Goal: Task Accomplishment & Management: Manage account settings

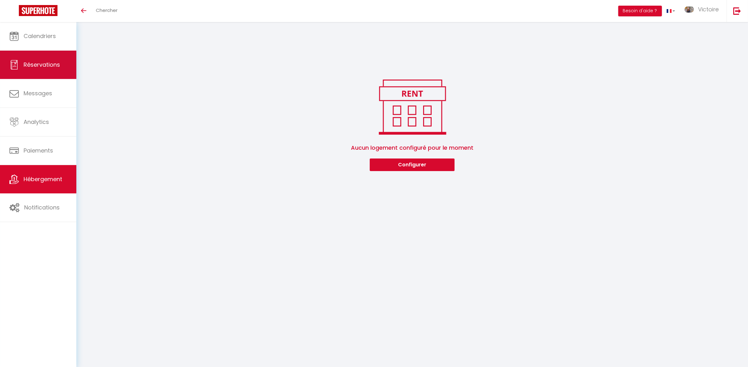
click at [54, 63] on span "Réservations" at bounding box center [42, 65] width 36 height 8
select select "not_cancelled"
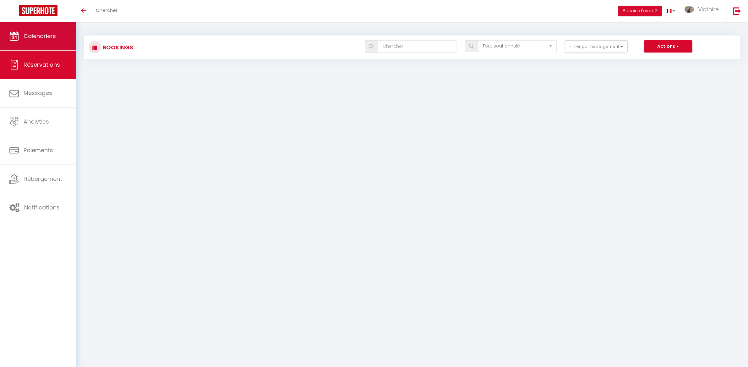
click at [24, 41] on link "Calendriers" at bounding box center [38, 36] width 76 height 28
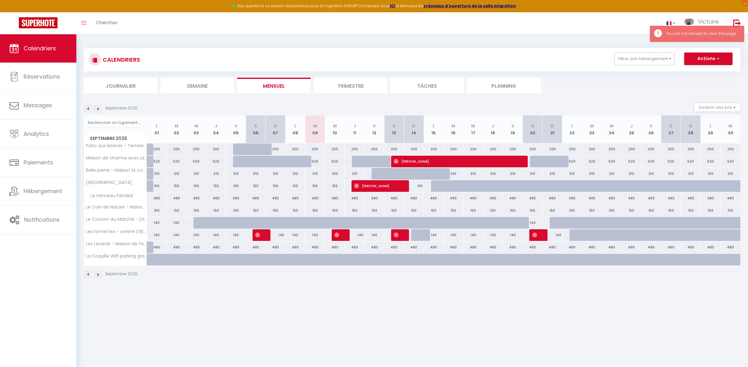
click at [98, 109] on img at bounding box center [98, 108] width 7 height 7
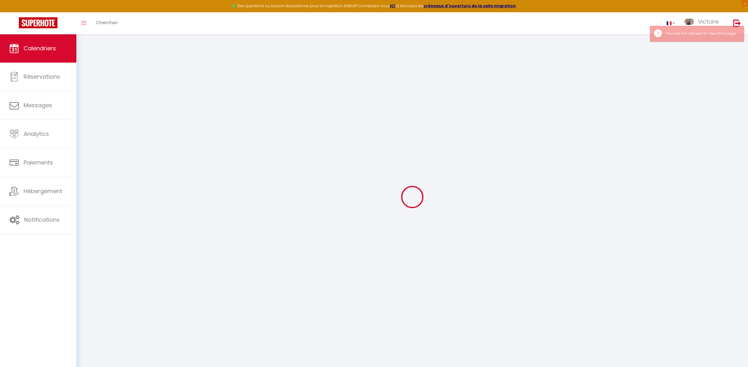
select select
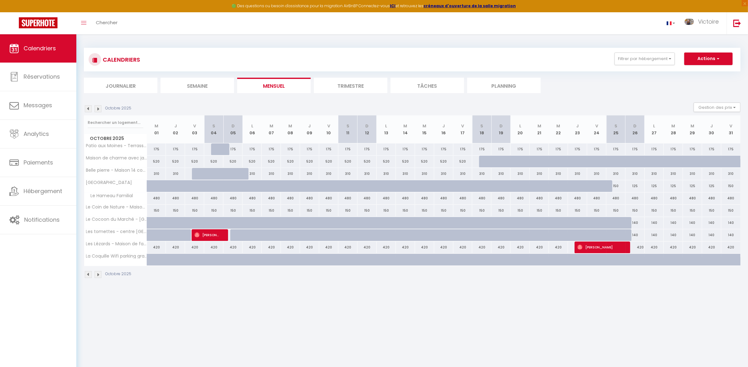
click at [617, 188] on div "150" at bounding box center [615, 186] width 19 height 12
type input "150"
select select "1"
type input "[PERSON_NAME] 25 Octobre 2025"
type input "Dim 26 Octobre 2025"
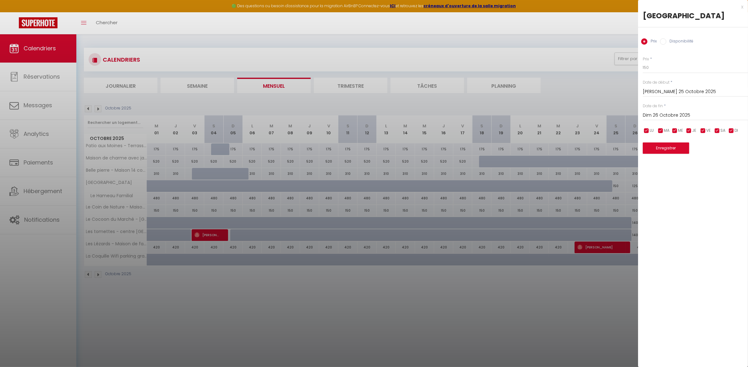
click at [666, 45] on input "Disponibilité" at bounding box center [663, 41] width 6 height 6
radio input "true"
radio input "false"
click at [654, 74] on select "Disponible Indisponible" at bounding box center [695, 68] width 105 height 12
select select "0"
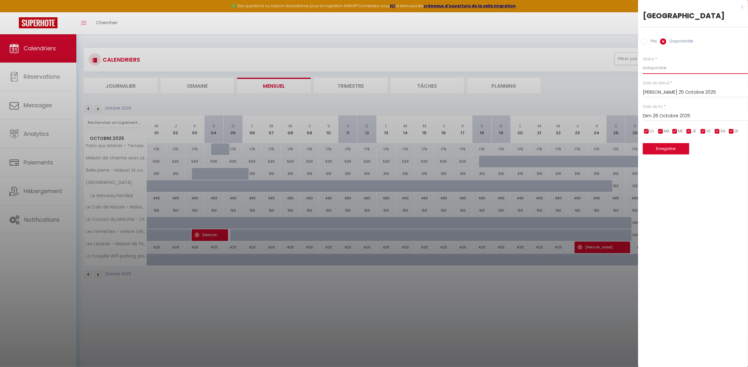
click at [643, 72] on select "Disponible Indisponible" at bounding box center [695, 68] width 105 height 12
click at [662, 120] on input "Dim 26 Octobre 2025" at bounding box center [695, 116] width 105 height 8
click at [731, 133] on span ">" at bounding box center [730, 126] width 14 height 13
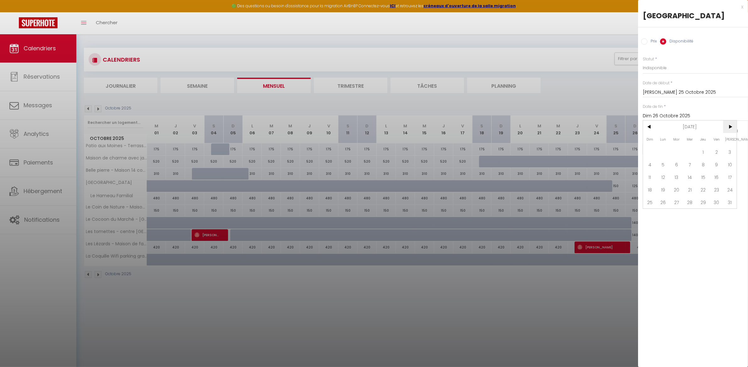
click at [731, 133] on span ">" at bounding box center [730, 126] width 14 height 13
click at [730, 196] on span "28" at bounding box center [730, 189] width 14 height 13
type input "[PERSON_NAME] 28 Février 2026"
click at [680, 154] on button "Enregistrer" at bounding box center [666, 148] width 47 height 11
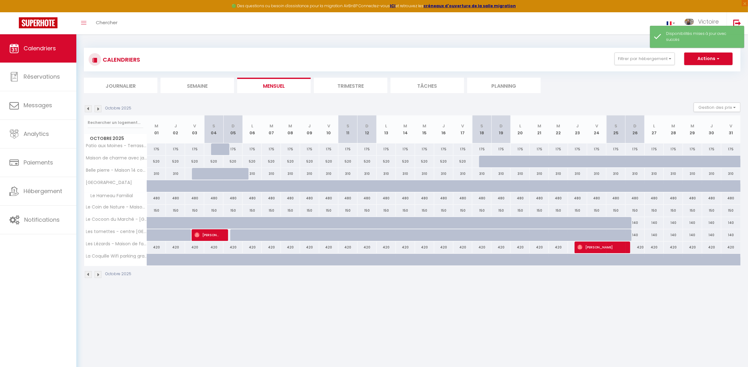
click at [217, 186] on div at bounding box center [220, 190] width 19 height 12
select select "1"
type input "[PERSON_NAME] 04 Octobre 2025"
type input "Dim 05 Octobre 2025"
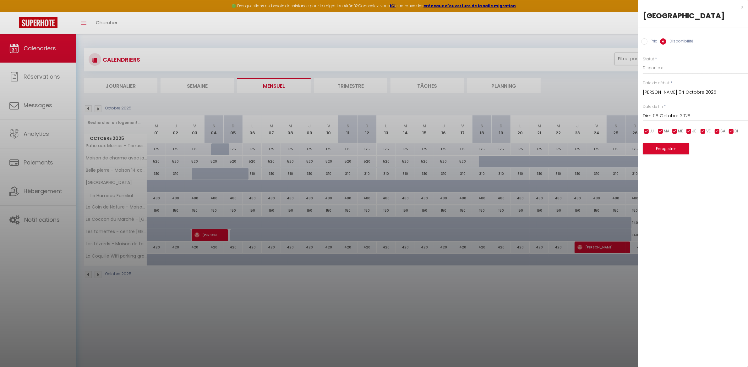
click at [454, 38] on div at bounding box center [374, 183] width 748 height 367
